Goal: Information Seeking & Learning: Learn about a topic

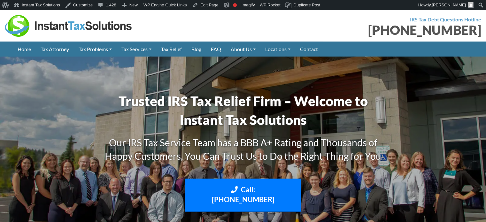
drag, startPoint x: 65, startPoint y: 31, endPoint x: 72, endPoint y: 29, distance: 7.5
click at [65, 30] on img at bounding box center [69, 26] width 128 height 22
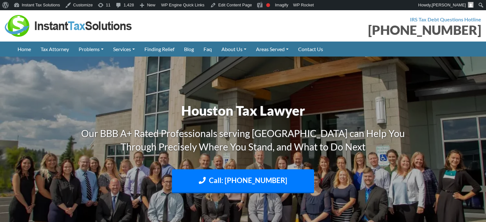
click at [3, 89] on img at bounding box center [243, 151] width 486 height 289
click at [105, 27] on img at bounding box center [69, 26] width 128 height 22
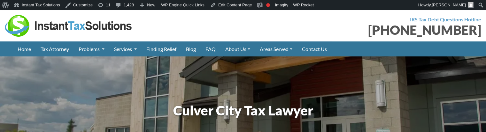
click at [70, 27] on img at bounding box center [69, 26] width 128 height 22
click at [77, 27] on img at bounding box center [69, 26] width 128 height 22
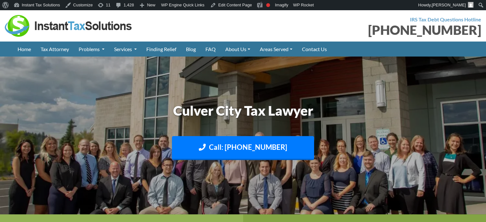
click at [55, 111] on img at bounding box center [243, 135] width 486 height 289
click at [126, 83] on img at bounding box center [243, 135] width 486 height 289
click at [84, 26] on img at bounding box center [69, 26] width 128 height 22
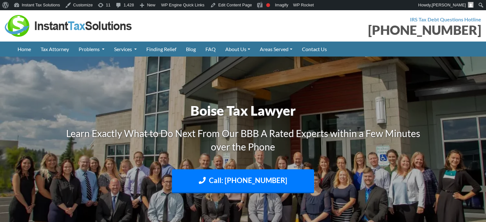
click at [87, 30] on img at bounding box center [69, 26] width 128 height 22
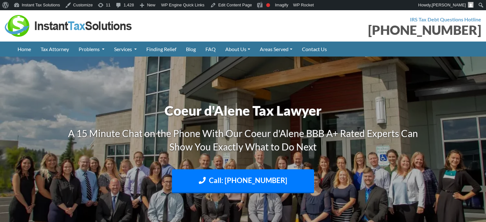
click at [71, 25] on img at bounding box center [69, 26] width 128 height 22
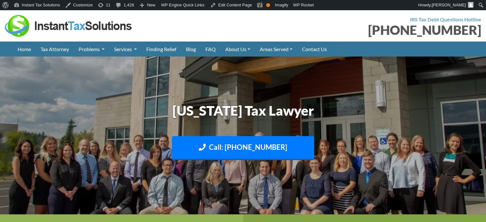
click at [246, 22] on div "IRS Tax Debt Questions Hotline (888) 946-2999" at bounding box center [364, 26] width 243 height 22
click at [86, 21] on img at bounding box center [69, 26] width 128 height 22
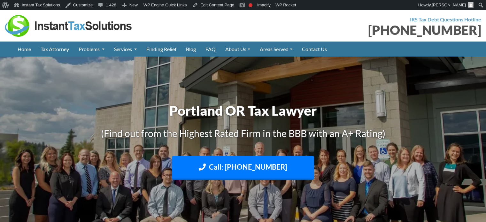
click at [80, 26] on img at bounding box center [69, 26] width 128 height 22
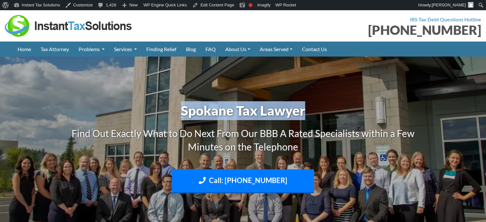
drag, startPoint x: 181, startPoint y: 109, endPoint x: 309, endPoint y: 114, distance: 128.4
click at [309, 114] on h1 "Spokane Tax Lawyer" at bounding box center [243, 110] width 354 height 19
click at [307, 112] on h1 "Spokane Tax Lawyer" at bounding box center [243, 110] width 354 height 19
drag, startPoint x: 307, startPoint y: 112, endPoint x: 179, endPoint y: 108, distance: 127.8
click at [179, 108] on h1 "Spokane Tax Lawyer" at bounding box center [243, 110] width 354 height 19
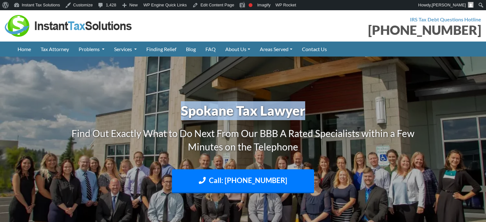
click at [182, 113] on h1 "Spokane Tax Lawyer" at bounding box center [243, 110] width 354 height 19
drag, startPoint x: 181, startPoint y: 112, endPoint x: 309, endPoint y: 112, distance: 127.7
click at [309, 112] on h1 "Spokane Tax Lawyer" at bounding box center [243, 110] width 354 height 19
click at [193, 112] on h1 "Spokane Tax Lawyer" at bounding box center [243, 110] width 354 height 19
drag, startPoint x: 181, startPoint y: 112, endPoint x: 332, endPoint y: 112, distance: 150.4
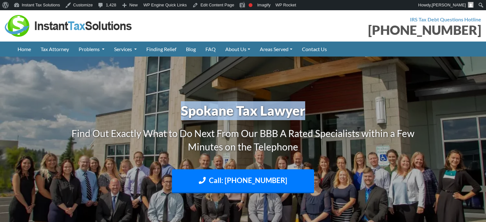
click at [332, 112] on h1 "Spokane Tax Lawyer" at bounding box center [243, 110] width 354 height 19
click at [326, 111] on h1 "Spokane Tax Lawyer" at bounding box center [243, 110] width 354 height 19
drag, startPoint x: 181, startPoint y: 110, endPoint x: 321, endPoint y: 110, distance: 139.9
click at [321, 110] on h1 "Spokane Tax Lawyer" at bounding box center [243, 110] width 354 height 19
click at [313, 110] on h1 "Spokane Tax Lawyer" at bounding box center [243, 110] width 354 height 19
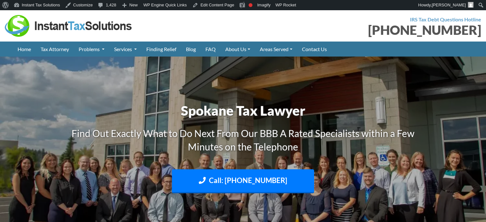
click at [180, 110] on h1 "Spokane Tax Lawyer" at bounding box center [243, 110] width 354 height 19
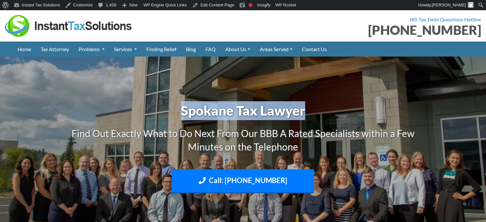
drag, startPoint x: 181, startPoint y: 112, endPoint x: 311, endPoint y: 107, distance: 130.4
click at [311, 107] on h1 "Spokane Tax Lawyer" at bounding box center [243, 110] width 354 height 19
click at [313, 109] on h1 "Spokane Tax Lawyer" at bounding box center [243, 110] width 354 height 19
drag, startPoint x: 313, startPoint y: 109, endPoint x: 182, endPoint y: 115, distance: 130.4
click at [182, 115] on h1 "Spokane Tax Lawyer" at bounding box center [243, 110] width 354 height 19
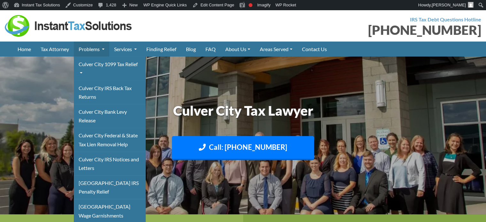
click at [89, 47] on link "Problems" at bounding box center [91, 49] width 35 height 15
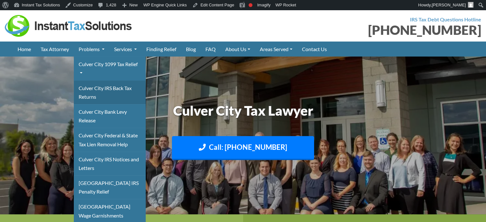
click at [94, 93] on link "Culver City IRS Back Tax Returns" at bounding box center [110, 92] width 72 height 24
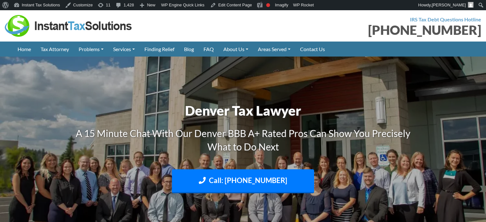
click at [248, 30] on div "(888) 946-2999" at bounding box center [364, 30] width 233 height 13
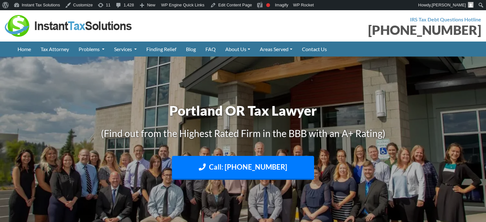
click at [304, 25] on div "[PHONE_NUMBER]" at bounding box center [364, 30] width 233 height 13
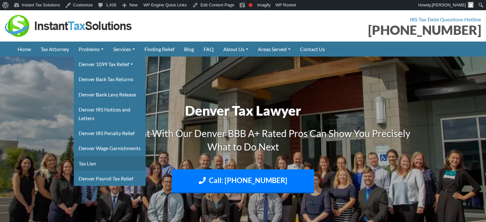
drag, startPoint x: 0, startPoint y: 0, endPoint x: 87, endPoint y: 171, distance: 192.1
click at [87, 171] on link "Tax Lien" at bounding box center [110, 163] width 72 height 15
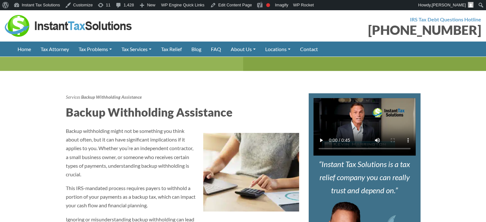
scroll to position [192, 0]
